Goal: Information Seeking & Learning: Learn about a topic

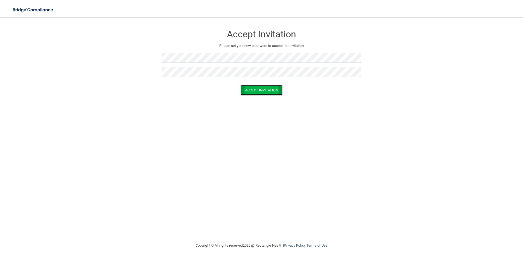
click at [271, 88] on button "Accept Invitation" at bounding box center [262, 90] width 42 height 10
click at [262, 99] on button "Accept Invitation" at bounding box center [262, 98] width 42 height 10
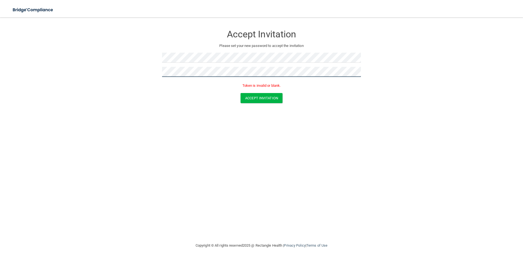
click at [152, 71] on form "Accept Invitation Please set your new password to accept the invitation Token i…" at bounding box center [262, 66] width 502 height 87
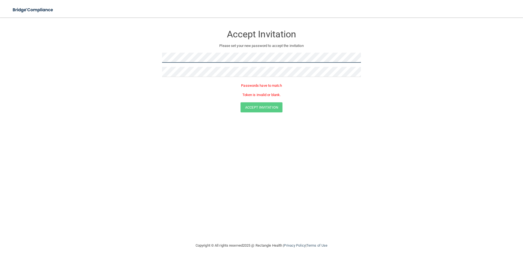
click at [155, 61] on form "Accept Invitation Please set your new password to accept the invitation Passwor…" at bounding box center [262, 71] width 502 height 96
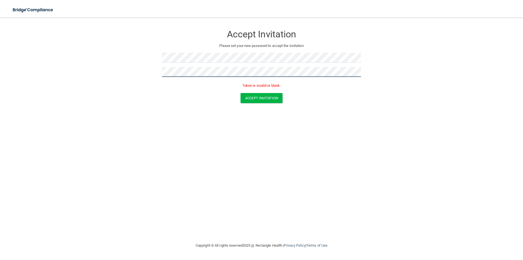
click at [241, 93] on button "Accept Invitation" at bounding box center [262, 98] width 42 height 10
click at [257, 96] on button "Accept Invitation" at bounding box center [262, 98] width 42 height 10
click at [241, 85] on button "Accept Invitation" at bounding box center [262, 90] width 42 height 10
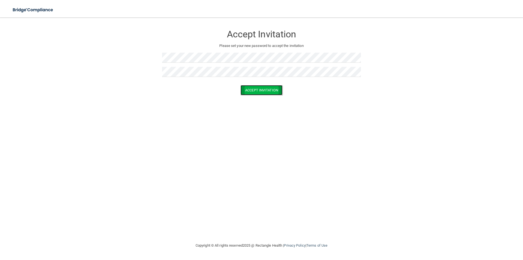
click at [254, 93] on button "Accept Invitation" at bounding box center [262, 90] width 42 height 10
click at [253, 91] on button "Accept Invitation" at bounding box center [262, 90] width 42 height 10
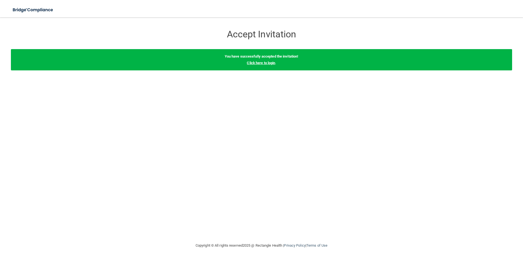
click at [269, 62] on link "Click here to login" at bounding box center [261, 63] width 28 height 4
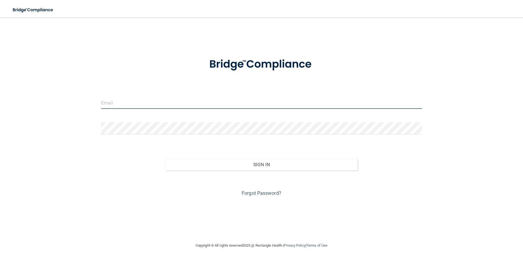
click at [135, 108] on input "email" at bounding box center [261, 102] width 321 height 12
type input "[EMAIL_ADDRESS][DOMAIN_NAME]"
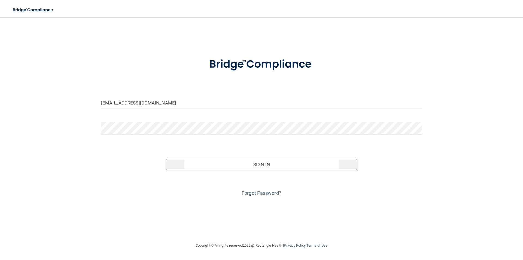
click at [259, 165] on button "Sign In" at bounding box center [261, 164] width 193 height 12
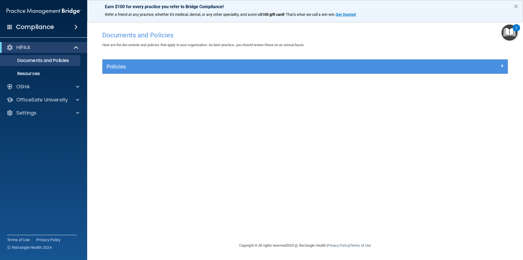
click at [217, 138] on div "Documents and Policies Here are the documents and policies that apply to your o…" at bounding box center [305, 135] width 414 height 214
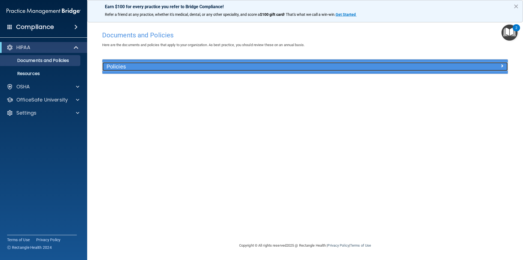
click at [357, 66] on h5 "Policies" at bounding box center [255, 67] width 296 height 6
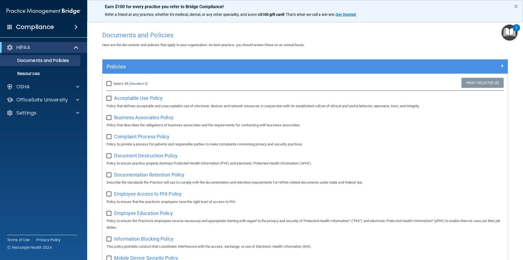
click at [109, 84] on input "Select All (Unselect 0) Unselect All" at bounding box center [110, 83] width 6 height 4
checkbox input "true"
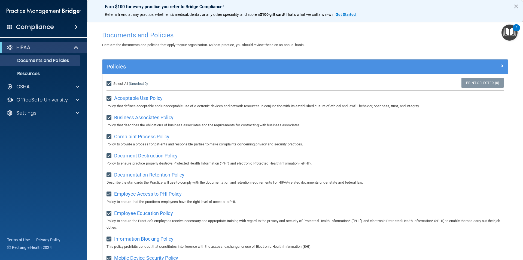
checkbox input "true"
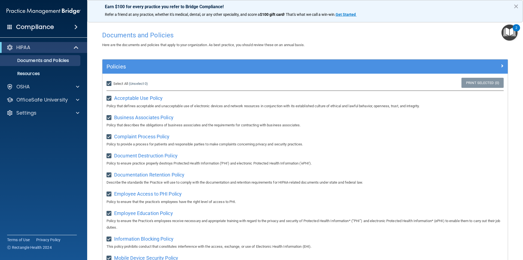
checkbox input "true"
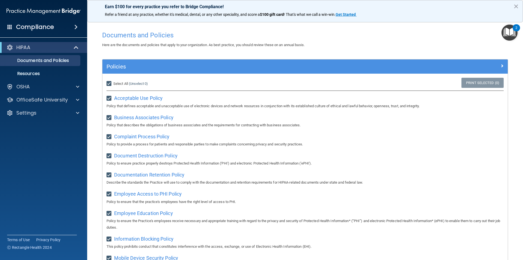
checkbox input "true"
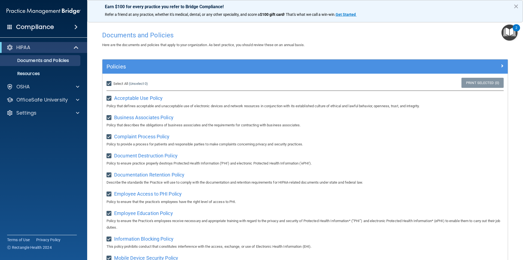
checkbox input "true"
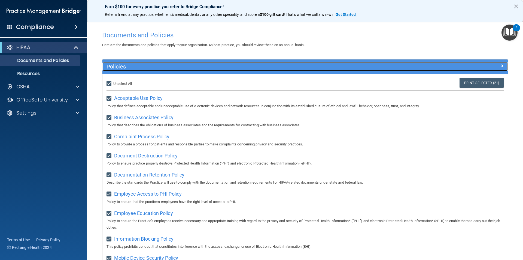
click at [440, 66] on div at bounding box center [457, 65] width 101 height 7
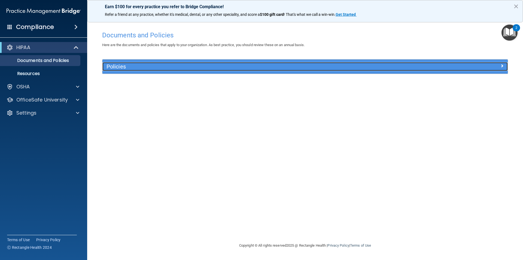
click at [431, 67] on div at bounding box center [457, 65] width 101 height 7
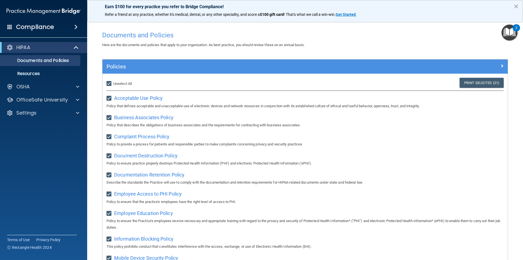
click at [111, 84] on input "Select All (Unselect 21) Unselect All" at bounding box center [110, 83] width 6 height 4
checkbox input "false"
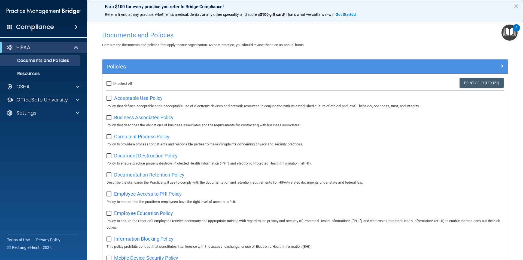
checkbox input "false"
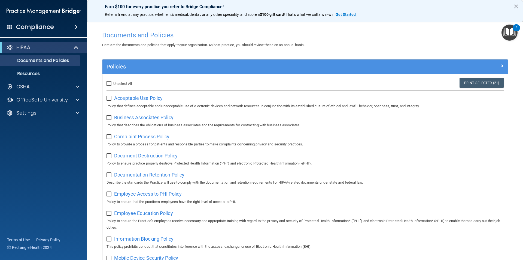
checkbox input "false"
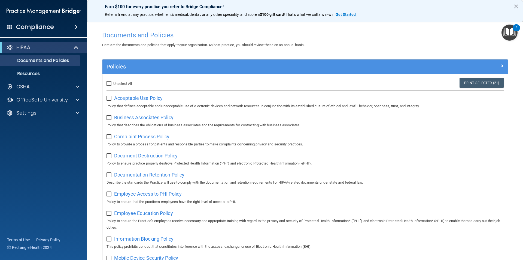
checkbox input "false"
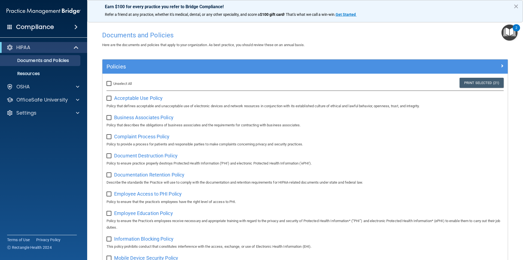
checkbox input "false"
click at [514, 32] on img "Open Resource Center, 2 new notifications" at bounding box center [510, 33] width 16 height 16
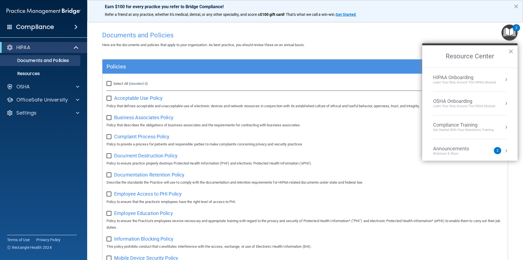
click at [466, 82] on div "Learn Your Way around the HIPAA module" at bounding box center [464, 82] width 63 height 5
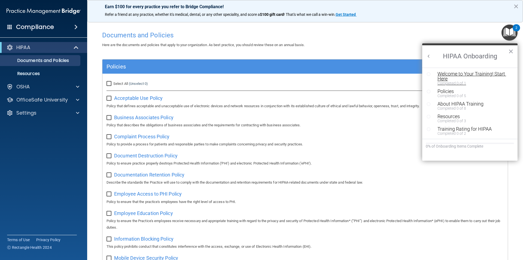
scroll to position [1, 0]
click at [474, 76] on div "Welcome to Your Training! Start Here" at bounding box center [472, 76] width 69 height 10
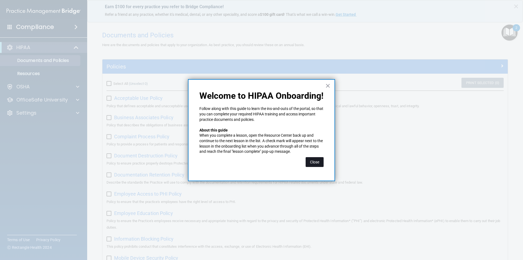
click at [315, 161] on button "Close" at bounding box center [315, 162] width 18 height 10
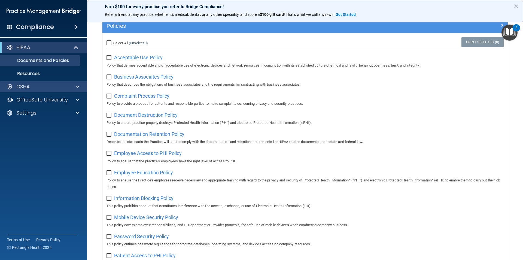
scroll to position [0, 0]
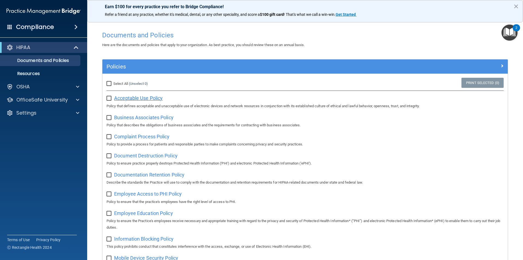
click at [139, 100] on span "Acceptable Use Policy" at bounding box center [138, 98] width 49 height 6
click at [505, 35] on img "Open Resource Center, 2 new notifications" at bounding box center [510, 33] width 16 height 16
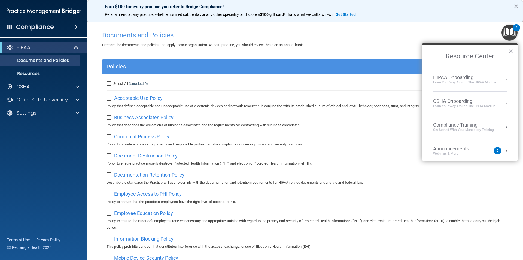
click at [222, 96] on div "Acceptable Use Policy Policy that defines acceptable and unacceptable use of el…" at bounding box center [305, 101] width 397 height 16
click at [472, 83] on div "Learn Your Way around the HIPAA module" at bounding box center [464, 82] width 63 height 5
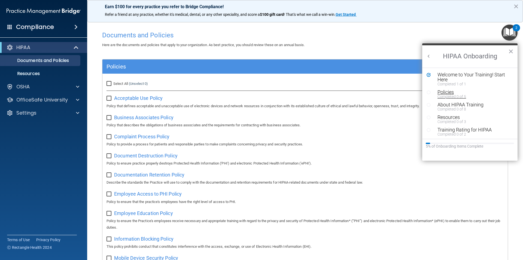
click at [455, 92] on div "Policies" at bounding box center [472, 92] width 69 height 5
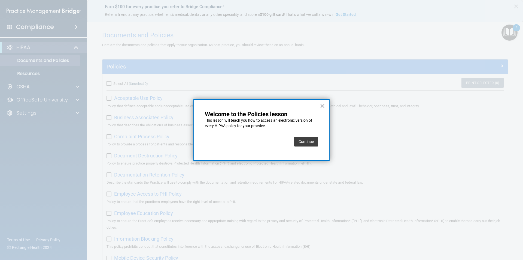
click at [313, 143] on button "Continue" at bounding box center [306, 142] width 24 height 10
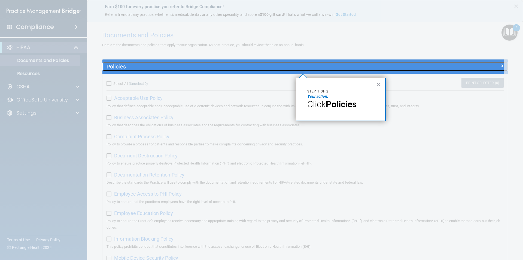
click at [115, 66] on h5 "Policies" at bounding box center [255, 67] width 296 height 6
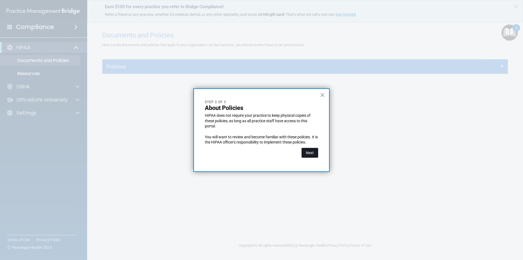
click at [310, 155] on button "Next" at bounding box center [310, 153] width 17 height 10
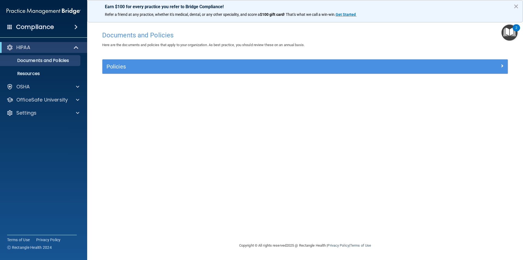
click at [509, 35] on img "Open Resource Center, 2 new notifications" at bounding box center [510, 33] width 16 height 16
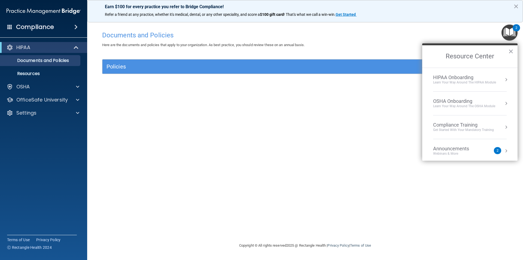
click at [481, 85] on li "HIPAA Onboarding Learn Your Way around the HIPAA module" at bounding box center [470, 80] width 74 height 24
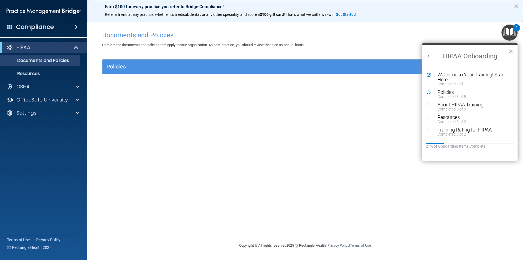
click at [234, 71] on div "Policies" at bounding box center [305, 66] width 406 height 14
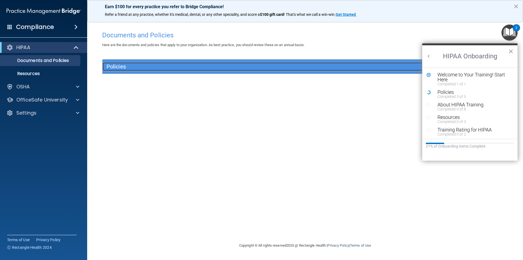
click at [323, 63] on div "Policies" at bounding box center [254, 66] width 304 height 9
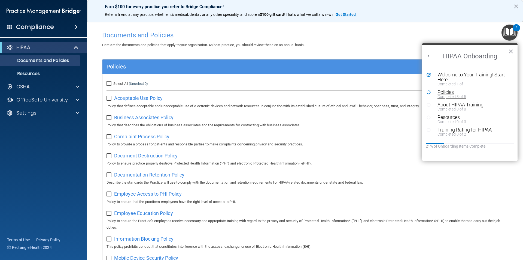
click at [459, 97] on div "Completed 3 of 5" at bounding box center [472, 97] width 69 height 4
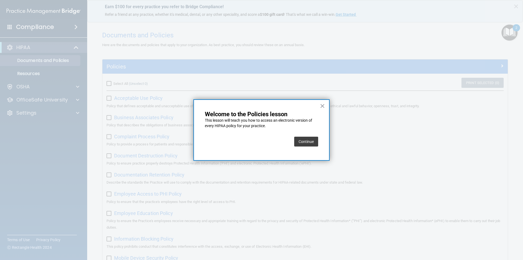
click at [308, 143] on button "Continue" at bounding box center [306, 142] width 24 height 10
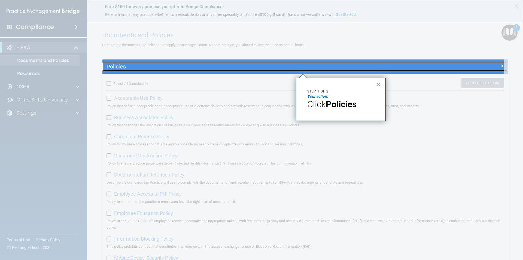
click at [397, 67] on h5 "Policies" at bounding box center [255, 67] width 296 height 6
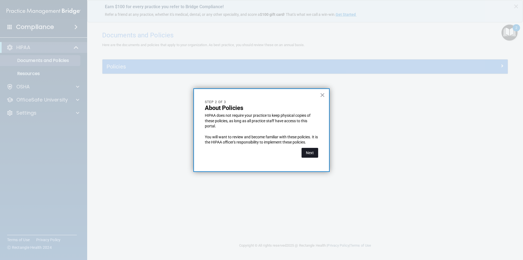
click at [314, 154] on button "Next" at bounding box center [310, 153] width 17 height 10
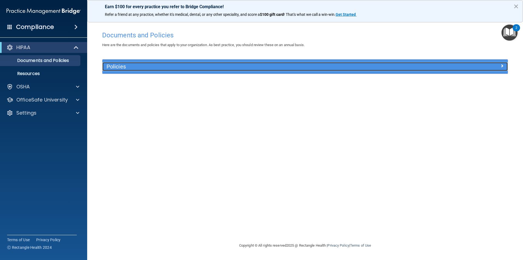
click at [227, 69] on h5 "Policies" at bounding box center [255, 67] width 296 height 6
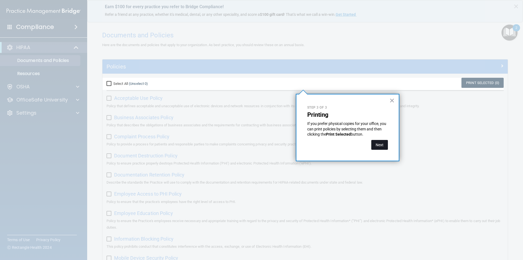
click at [381, 147] on button "Next" at bounding box center [380, 145] width 17 height 10
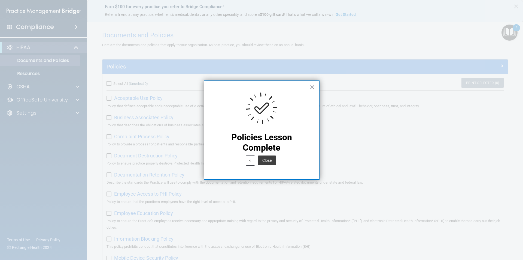
click at [270, 160] on button "Close" at bounding box center [267, 160] width 18 height 10
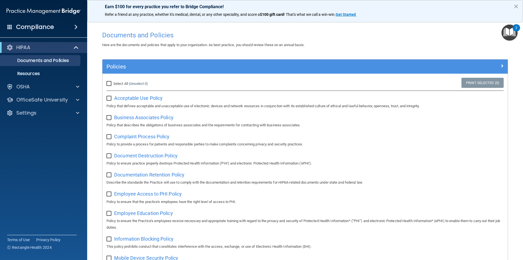
click at [510, 36] on img "Open Resource Center, 2 new notifications" at bounding box center [510, 33] width 16 height 16
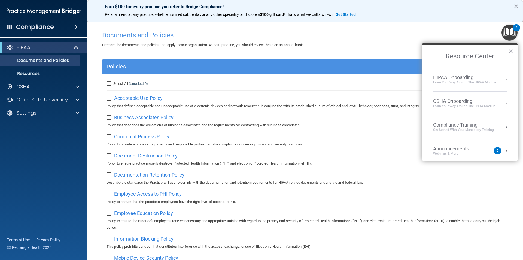
click at [487, 81] on div "Learn Your Way around the HIPAA module" at bounding box center [464, 82] width 63 height 5
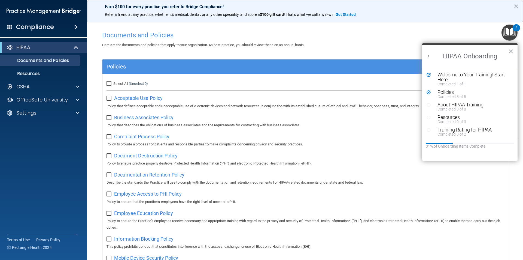
scroll to position [1, 0]
click at [452, 107] on div "Completed 0 of 8" at bounding box center [472, 108] width 69 height 4
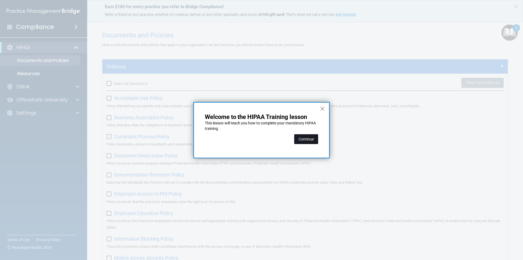
click at [299, 137] on button "Continue" at bounding box center [306, 139] width 24 height 10
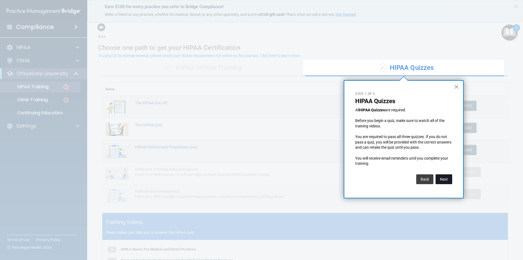
click at [446, 179] on button "Next" at bounding box center [444, 179] width 17 height 10
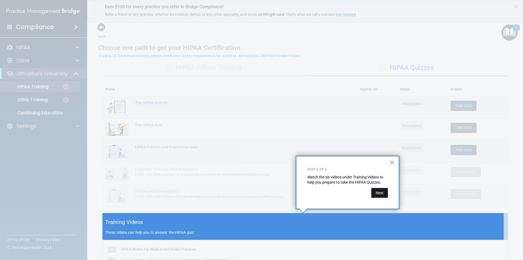
click at [379, 195] on button "Next" at bounding box center [380, 193] width 17 height 10
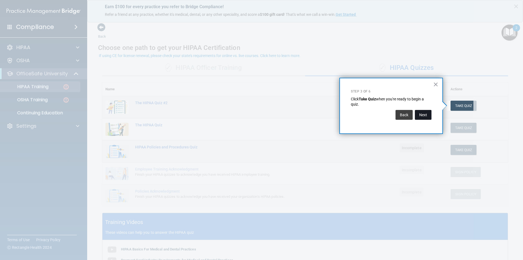
click at [419, 116] on button "Next" at bounding box center [423, 115] width 17 height 10
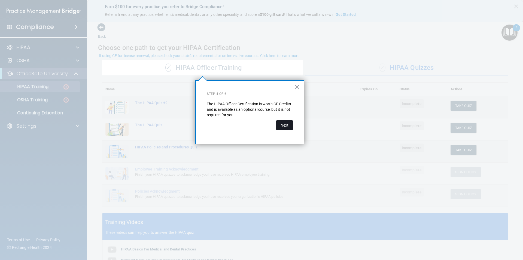
click at [286, 127] on button "Next" at bounding box center [284, 125] width 17 height 10
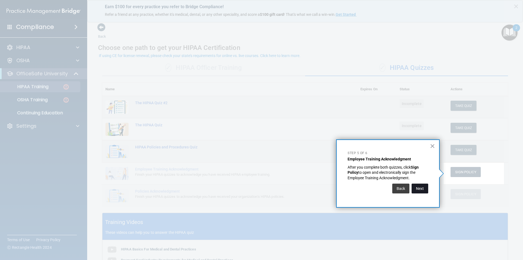
click at [423, 188] on button "Next" at bounding box center [420, 188] width 17 height 10
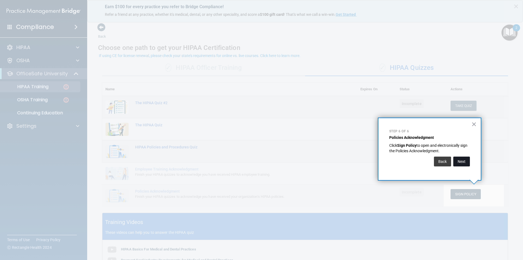
click at [463, 160] on button "Next" at bounding box center [462, 161] width 17 height 10
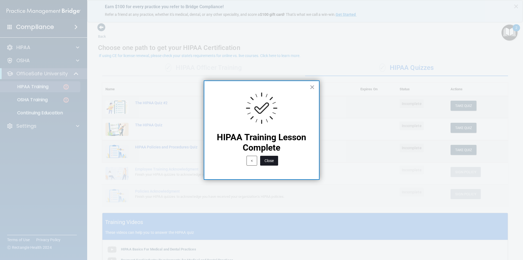
click at [273, 160] on button "Close" at bounding box center [269, 161] width 18 height 10
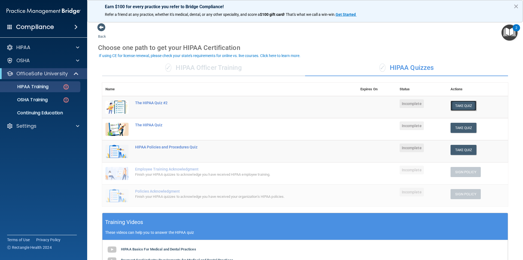
click at [455, 105] on button "Take Quiz" at bounding box center [464, 106] width 26 height 10
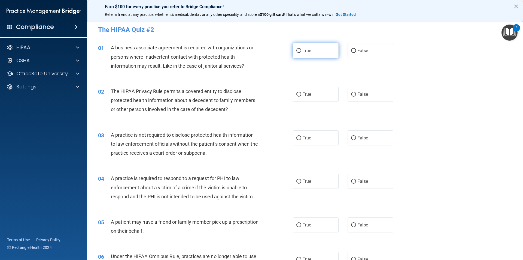
click at [298, 50] on input "True" at bounding box center [299, 51] width 5 height 4
radio input "true"
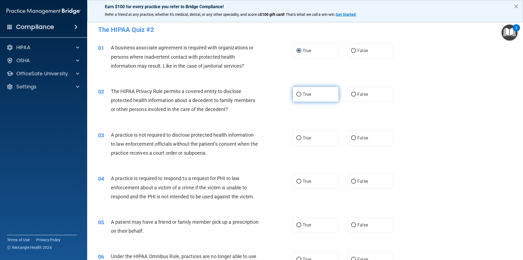
click at [314, 95] on label "True" at bounding box center [316, 94] width 46 height 15
click at [301, 95] on input "True" at bounding box center [299, 94] width 5 height 4
radio input "true"
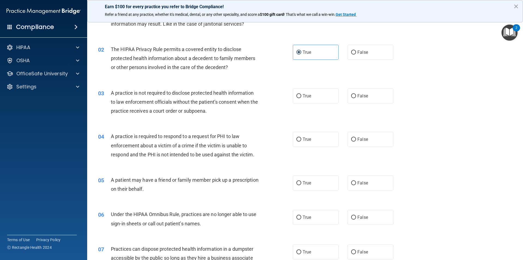
scroll to position [55, 0]
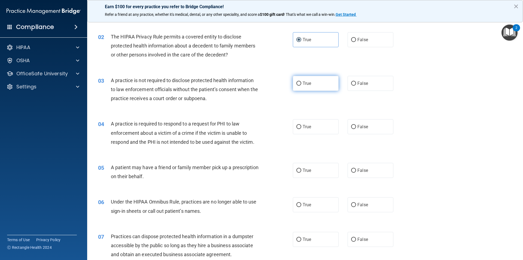
click at [300, 82] on label "True" at bounding box center [316, 83] width 46 height 15
click at [300, 82] on input "True" at bounding box center [299, 83] width 5 height 4
radio input "true"
click at [300, 126] on label "True" at bounding box center [316, 126] width 46 height 15
click at [300, 126] on input "True" at bounding box center [299, 127] width 5 height 4
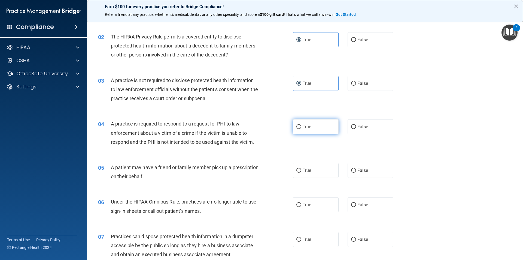
radio input "true"
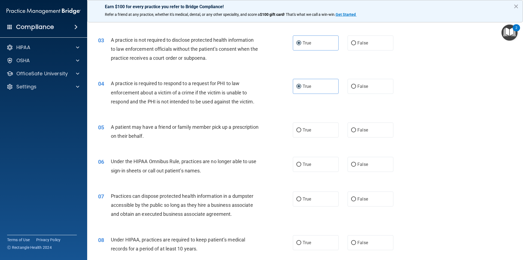
scroll to position [109, 0]
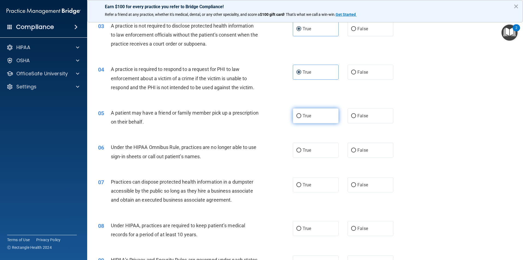
click at [310, 117] on label "True" at bounding box center [316, 115] width 46 height 15
click at [301, 117] on input "True" at bounding box center [299, 116] width 5 height 4
radio input "true"
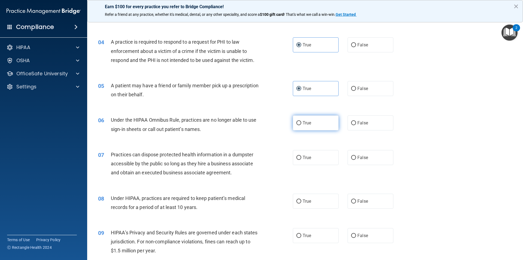
click at [314, 125] on label "True" at bounding box center [316, 122] width 46 height 15
click at [301, 125] on input "True" at bounding box center [299, 123] width 5 height 4
radio input "true"
click at [365, 158] on span "False" at bounding box center [363, 157] width 11 height 5
click at [356, 158] on input "False" at bounding box center [353, 158] width 5 height 4
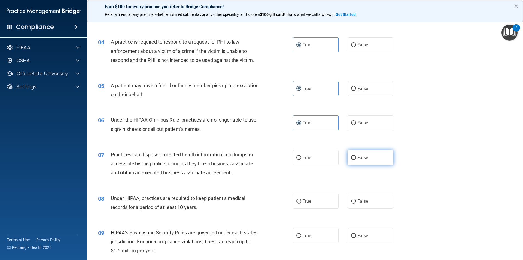
radio input "true"
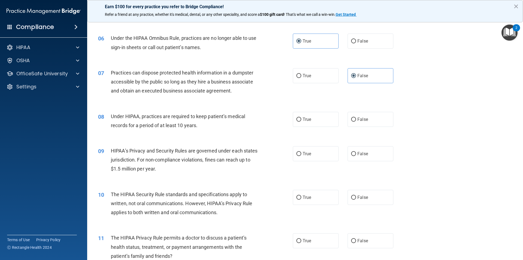
scroll to position [191, 0]
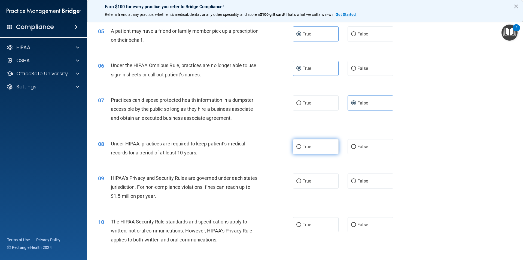
click at [305, 149] on span "True" at bounding box center [307, 146] width 8 height 5
click at [301, 149] on input "True" at bounding box center [299, 147] width 5 height 4
radio input "true"
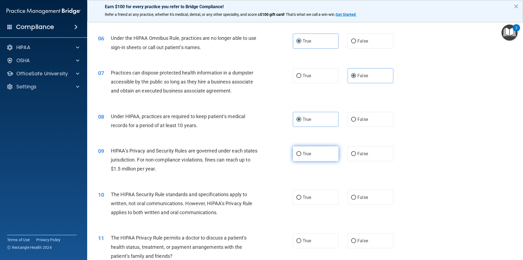
click at [306, 156] on span "True" at bounding box center [307, 153] width 8 height 5
click at [301, 156] on input "True" at bounding box center [299, 154] width 5 height 4
radio input "true"
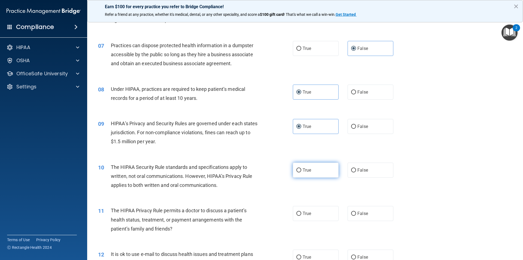
click at [297, 171] on input "True" at bounding box center [299, 170] width 5 height 4
radio input "true"
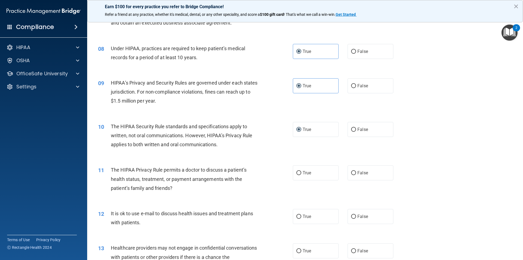
scroll to position [300, 0]
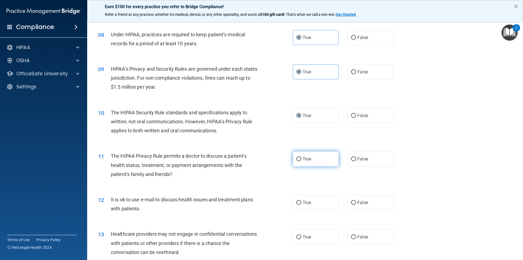
click at [297, 158] on input "True" at bounding box center [299, 159] width 5 height 4
radio input "true"
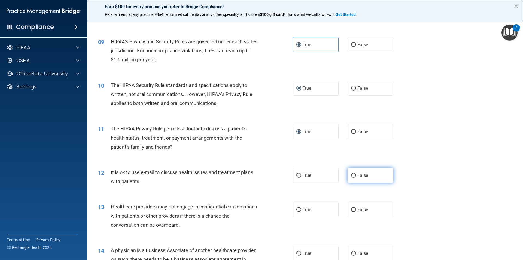
click at [351, 177] on input "False" at bounding box center [353, 175] width 5 height 4
radio input "true"
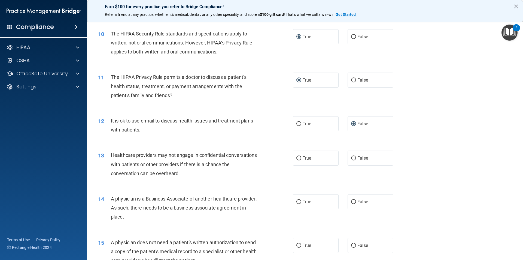
scroll to position [382, 0]
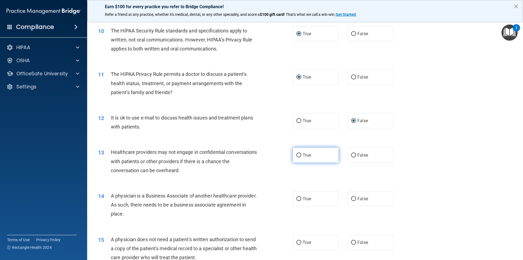
click at [303, 157] on span "True" at bounding box center [307, 154] width 8 height 5
click at [301, 157] on input "True" at bounding box center [299, 155] width 5 height 4
radio input "true"
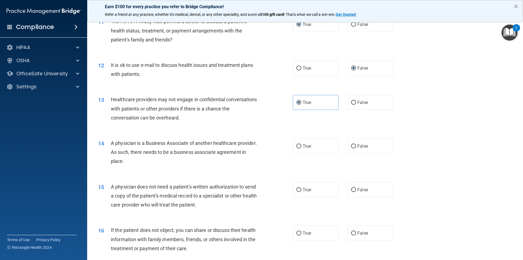
scroll to position [436, 0]
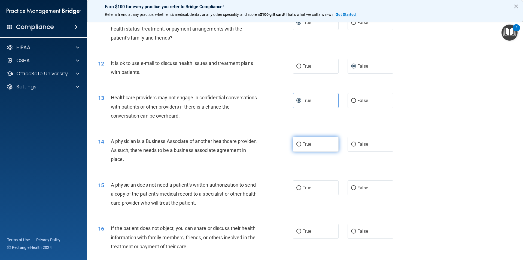
click at [311, 146] on label "True" at bounding box center [316, 144] width 46 height 15
click at [301, 146] on input "True" at bounding box center [299, 144] width 5 height 4
radio input "true"
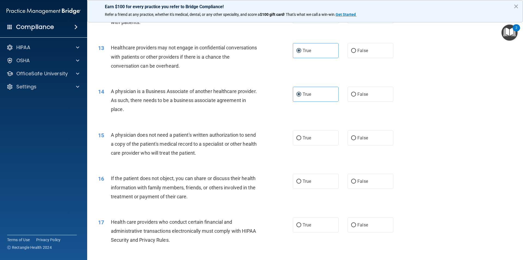
scroll to position [491, 0]
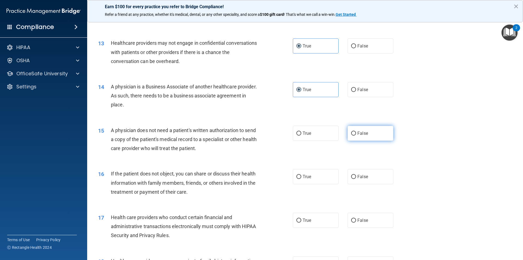
click at [368, 133] on label "False" at bounding box center [371, 133] width 46 height 15
click at [356, 133] on input "False" at bounding box center [353, 133] width 5 height 4
radio input "true"
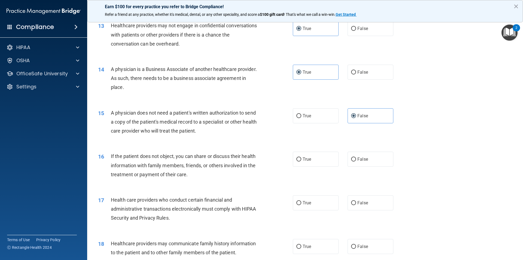
scroll to position [518, 0]
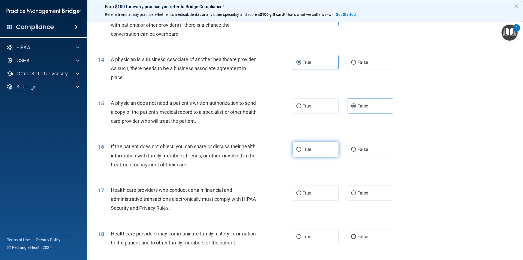
click at [315, 152] on label "True" at bounding box center [316, 149] width 46 height 15
click at [301, 152] on input "True" at bounding box center [299, 149] width 5 height 4
radio input "true"
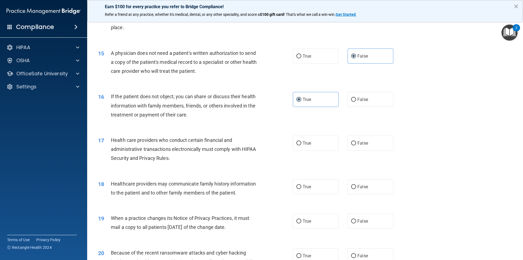
scroll to position [572, 0]
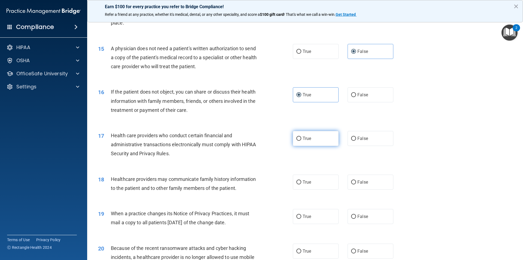
click at [297, 138] on input "True" at bounding box center [299, 139] width 5 height 4
radio input "true"
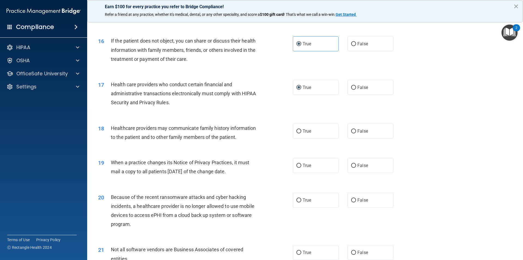
scroll to position [627, 0]
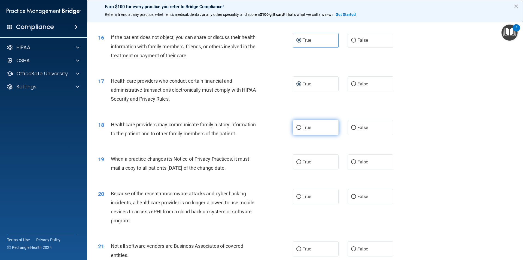
click at [311, 131] on label "True" at bounding box center [316, 127] width 46 height 15
click at [301, 130] on input "True" at bounding box center [299, 128] width 5 height 4
radio input "true"
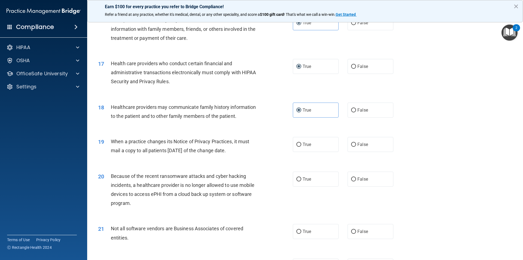
scroll to position [654, 0]
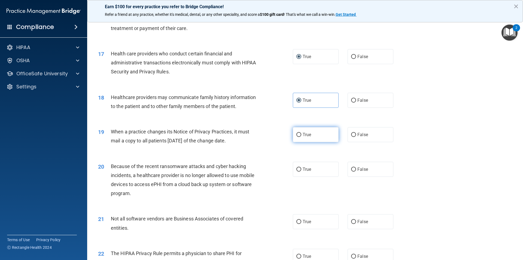
click at [303, 135] on span "True" at bounding box center [307, 134] width 8 height 5
click at [301, 135] on input "True" at bounding box center [299, 135] width 5 height 4
radio input "true"
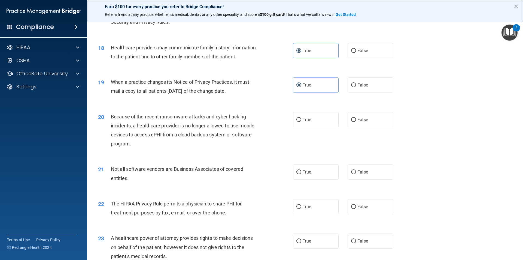
scroll to position [709, 0]
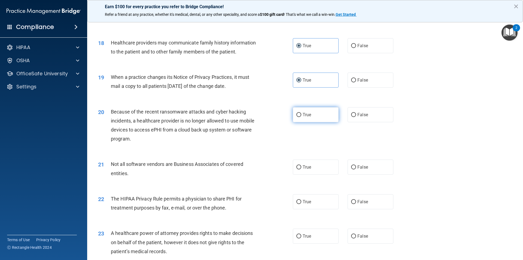
click at [308, 114] on span "True" at bounding box center [307, 114] width 8 height 5
click at [301, 114] on input "True" at bounding box center [299, 115] width 5 height 4
radio input "true"
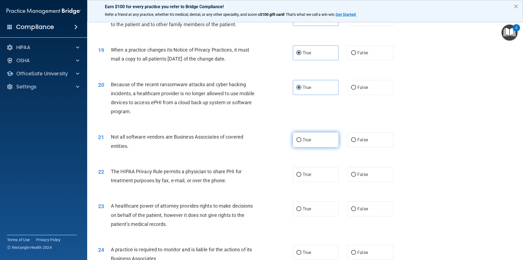
click at [303, 141] on span "True" at bounding box center [307, 139] width 8 height 5
click at [301, 141] on input "True" at bounding box center [299, 140] width 5 height 4
radio input "true"
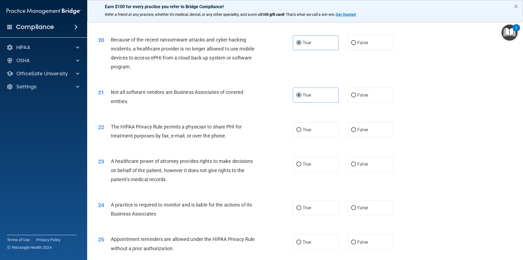
scroll to position [790, 0]
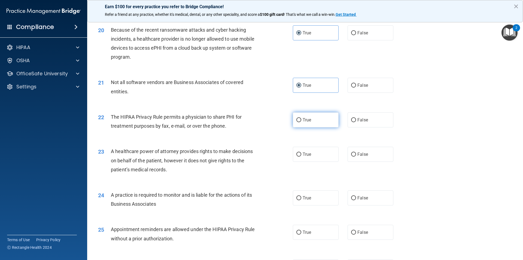
click at [311, 124] on label "True" at bounding box center [316, 119] width 46 height 15
click at [301, 122] on input "True" at bounding box center [299, 120] width 5 height 4
radio input "true"
click at [377, 158] on label "False" at bounding box center [371, 154] width 46 height 15
click at [356, 156] on input "False" at bounding box center [353, 154] width 5 height 4
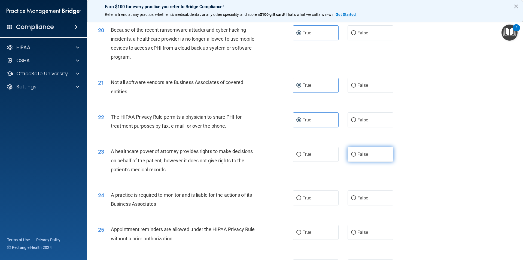
radio input "true"
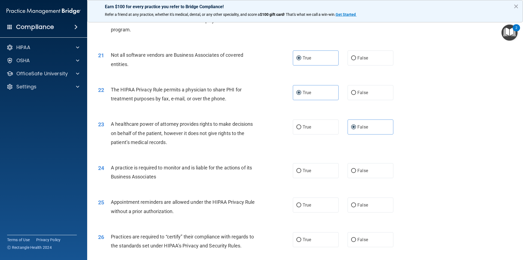
scroll to position [845, 0]
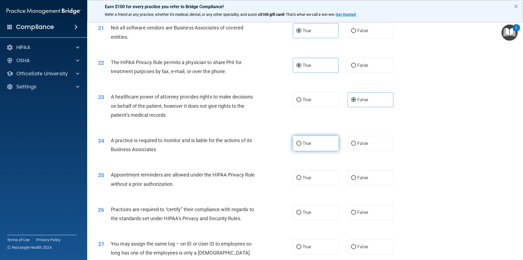
click at [298, 147] on label "True" at bounding box center [316, 143] width 46 height 15
click at [298, 146] on input "True" at bounding box center [299, 143] width 5 height 4
radio input "true"
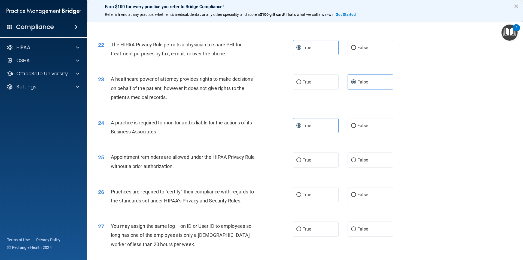
scroll to position [872, 0]
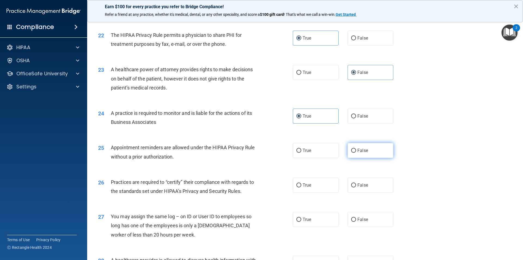
click at [366, 155] on label "False" at bounding box center [371, 150] width 46 height 15
click at [356, 153] on input "False" at bounding box center [353, 151] width 5 height 4
radio input "true"
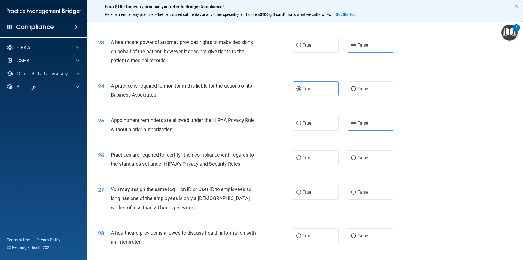
scroll to position [927, 0]
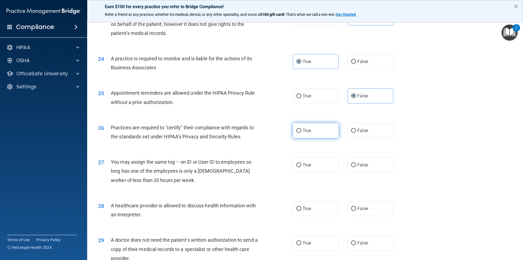
click at [322, 132] on label "True" at bounding box center [316, 130] width 46 height 15
click at [301, 132] on input "True" at bounding box center [299, 131] width 5 height 4
radio input "true"
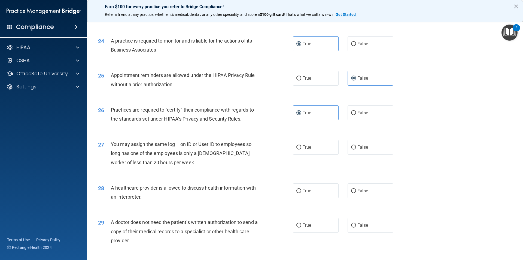
scroll to position [954, 0]
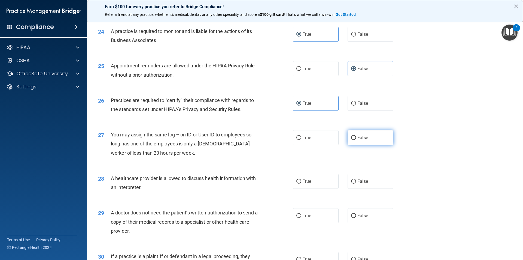
click at [358, 137] on span "False" at bounding box center [363, 137] width 11 height 5
click at [356, 137] on input "False" at bounding box center [353, 138] width 5 height 4
radio input "true"
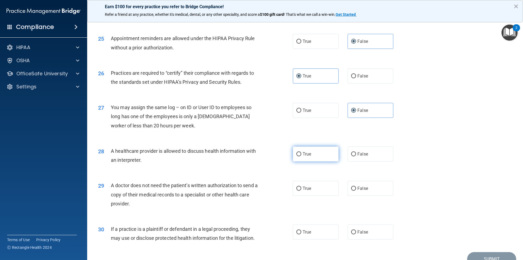
click at [308, 160] on label "True" at bounding box center [316, 153] width 46 height 15
click at [301, 156] on input "True" at bounding box center [299, 154] width 5 height 4
radio input "true"
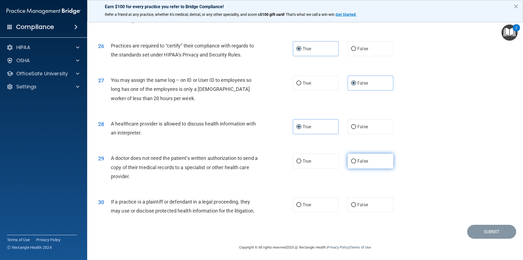
click at [351, 162] on input "False" at bounding box center [353, 161] width 5 height 4
radio input "true"
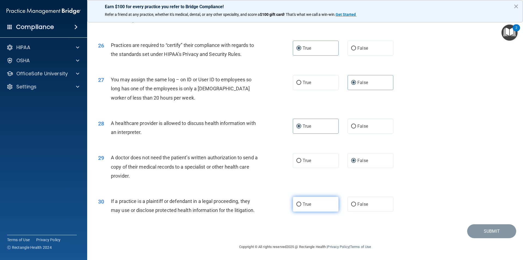
click at [303, 206] on span "True" at bounding box center [307, 203] width 8 height 5
click at [301, 206] on input "True" at bounding box center [299, 204] width 5 height 4
radio input "true"
click at [476, 229] on button "Submit" at bounding box center [491, 231] width 49 height 14
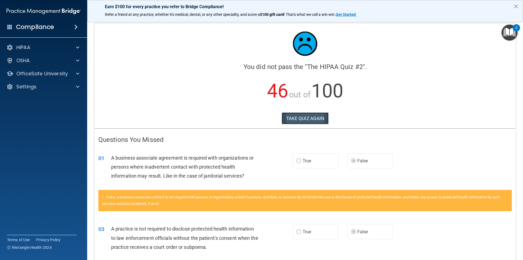
click at [286, 120] on button "TAKE QUIZ AGAIN" at bounding box center [305, 118] width 47 height 12
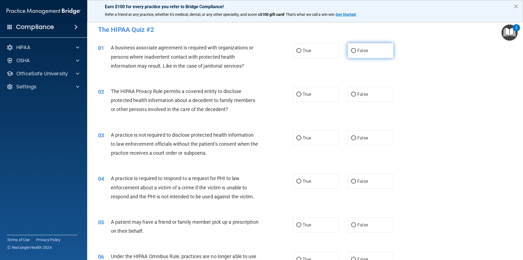
click at [360, 51] on span "False" at bounding box center [363, 50] width 11 height 5
click at [356, 51] on input "False" at bounding box center [353, 51] width 5 height 4
radio input "true"
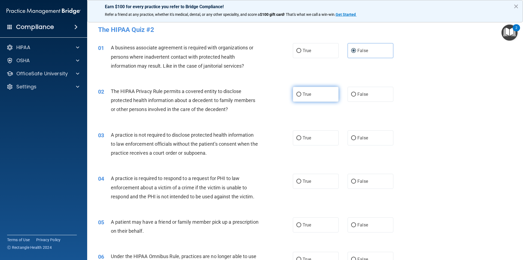
click at [308, 99] on label "True" at bounding box center [316, 94] width 46 height 15
click at [301, 96] on input "True" at bounding box center [299, 94] width 5 height 4
radio input "true"
click at [359, 138] on span "False" at bounding box center [363, 137] width 11 height 5
click at [356, 138] on input "False" at bounding box center [353, 138] width 5 height 4
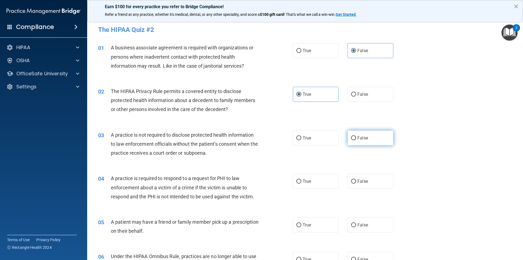
radio input "true"
click at [316, 185] on label "True" at bounding box center [316, 181] width 46 height 15
click at [301, 183] on input "True" at bounding box center [299, 181] width 5 height 4
radio input "true"
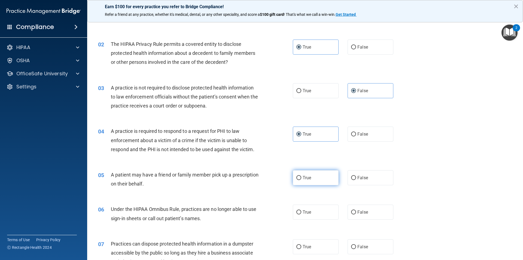
scroll to position [55, 0]
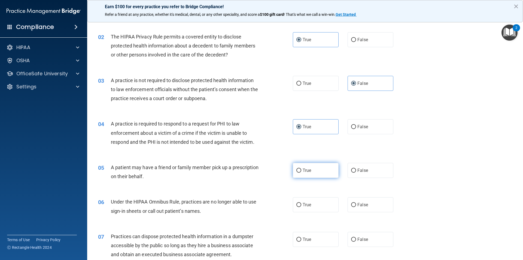
click at [308, 173] on label "True" at bounding box center [316, 170] width 46 height 15
click at [301, 173] on input "True" at bounding box center [299, 170] width 5 height 4
radio input "true"
click at [363, 211] on label "False" at bounding box center [371, 204] width 46 height 15
click at [356, 207] on input "False" at bounding box center [353, 205] width 5 height 4
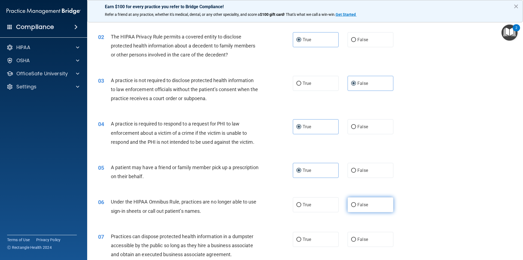
radio input "true"
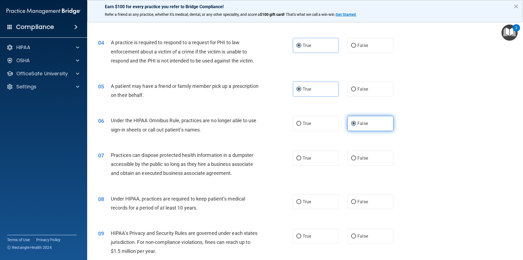
scroll to position [136, 0]
click at [361, 163] on label "False" at bounding box center [371, 157] width 46 height 15
click at [356, 160] on input "False" at bounding box center [353, 158] width 5 height 4
radio input "true"
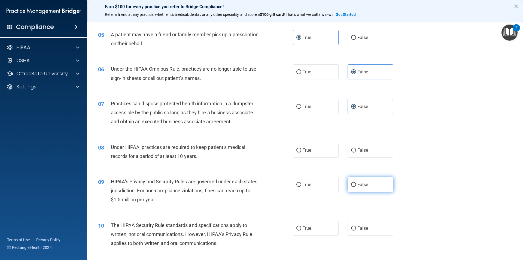
scroll to position [191, 0]
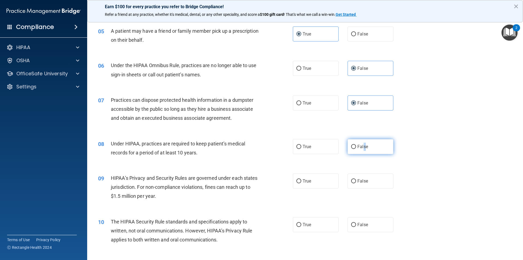
click at [363, 151] on label "False" at bounding box center [371, 146] width 46 height 15
click at [351, 146] on input "False" at bounding box center [353, 147] width 5 height 4
radio input "true"
click at [388, 158] on div "08 Under HIPAA, practices are required to keep patient’s medical records for a …" at bounding box center [305, 149] width 422 height 34
click at [351, 180] on input "False" at bounding box center [353, 181] width 5 height 4
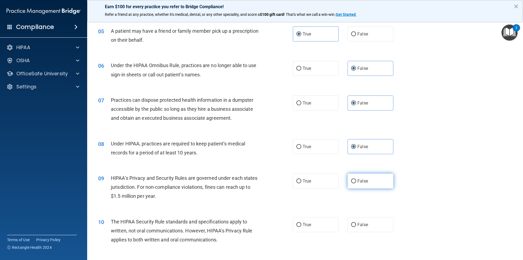
radio input "true"
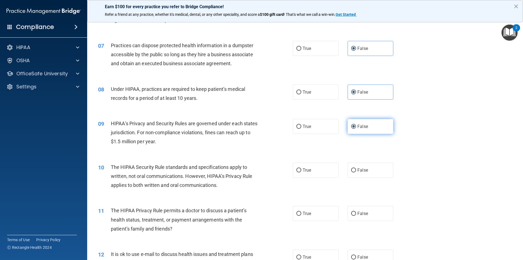
scroll to position [273, 0]
